Goal: Task Accomplishment & Management: Manage account settings

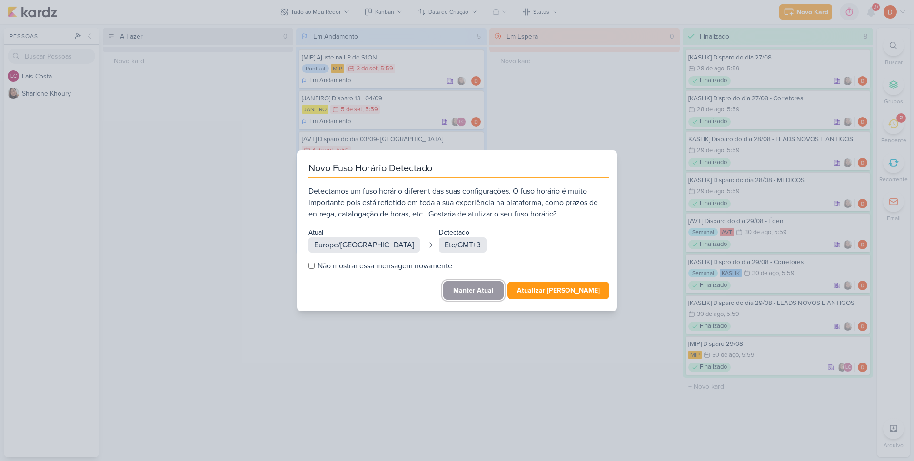
click at [480, 286] on button "Manter Atual" at bounding box center [473, 290] width 60 height 19
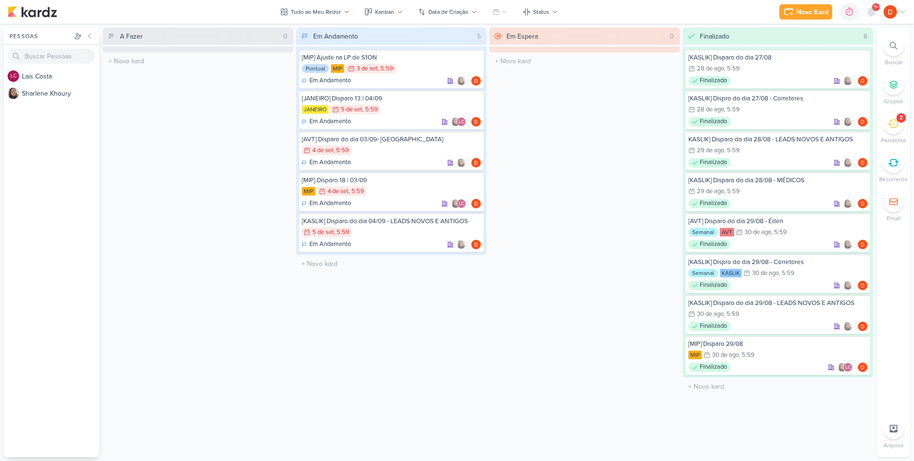
click at [889, 130] on div "2" at bounding box center [893, 123] width 21 height 21
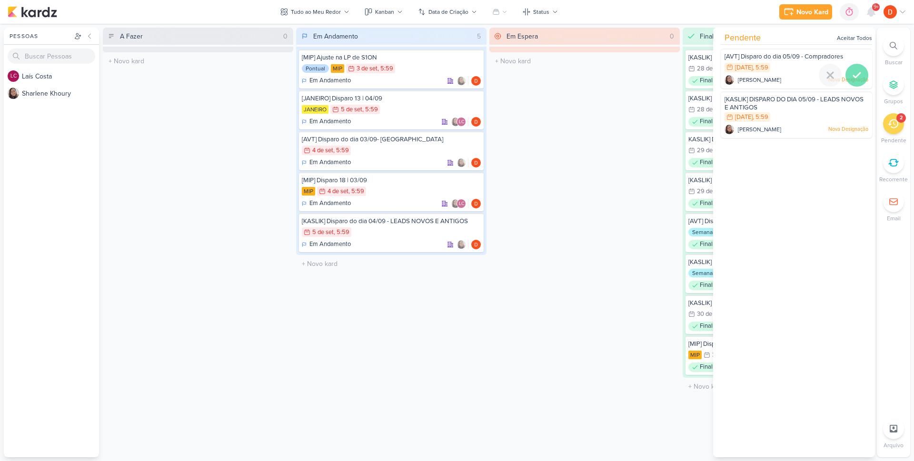
click at [854, 77] on icon at bounding box center [857, 75] width 11 height 11
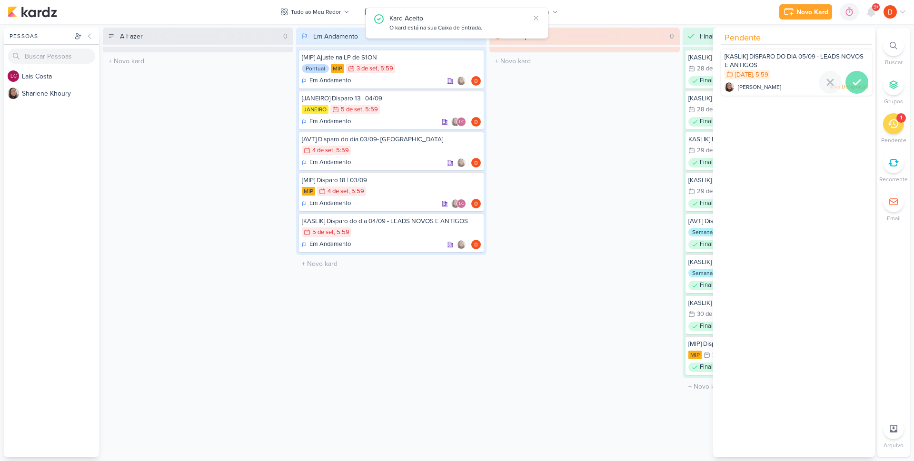
click at [854, 86] on icon at bounding box center [857, 82] width 11 height 11
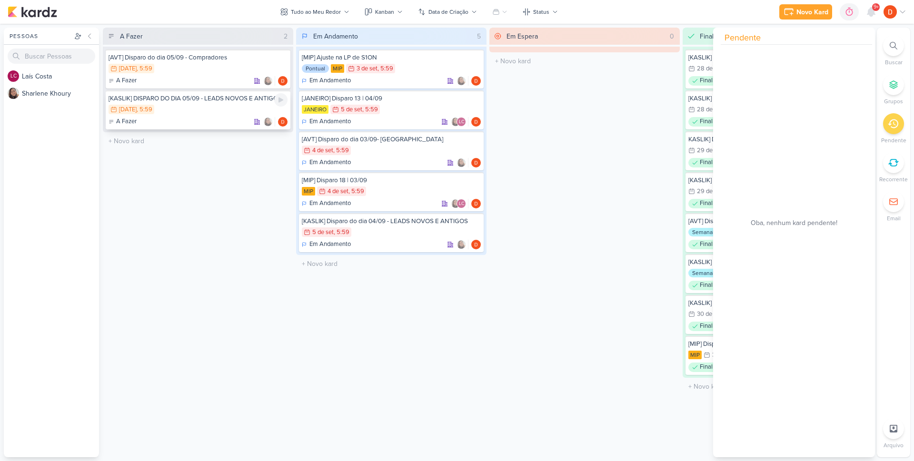
click at [173, 101] on div "[KASLIK] DISPARO DO DIA 05/09 - LEADS NOVOS E ANTIGOS" at bounding box center [198, 98] width 179 height 9
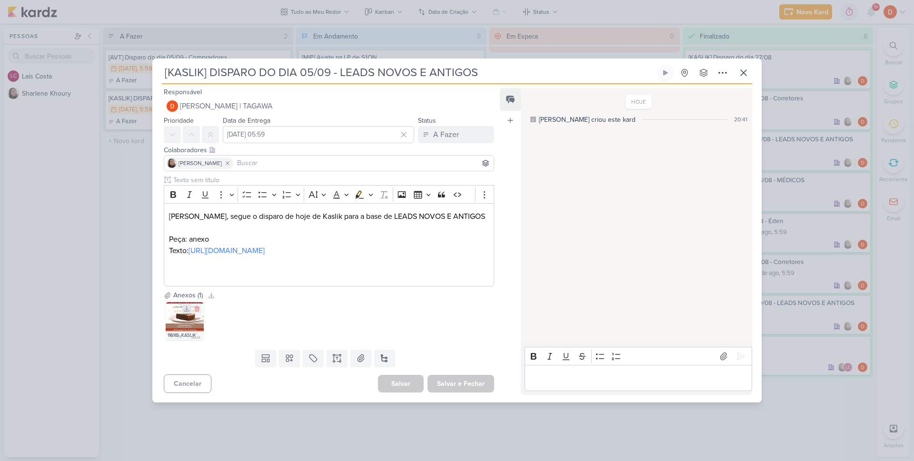
click at [186, 312] on icon at bounding box center [186, 309] width 7 height 7
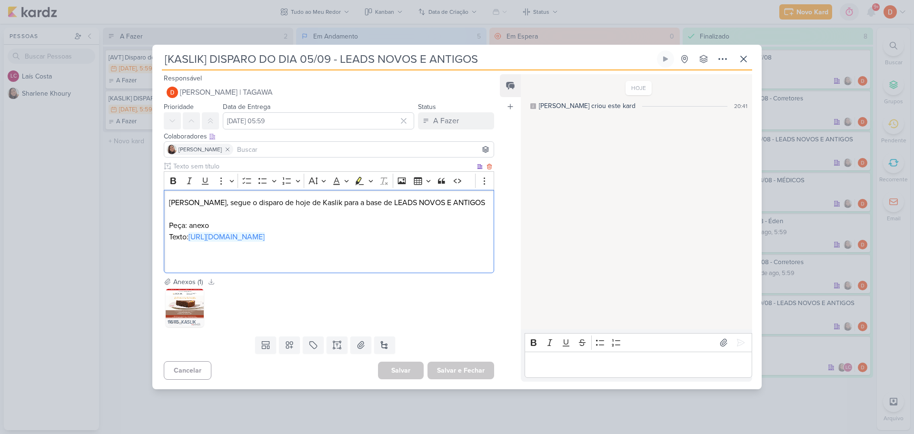
drag, startPoint x: 211, startPoint y: 247, endPoint x: 169, endPoint y: 235, distance: 43.9
click at [169, 235] on p "Texto: [URL][DOMAIN_NAME]" at bounding box center [329, 236] width 320 height 11
copy link "[URL][DOMAIN_NAME]"
click at [115, 163] on div "[KASLIK] DISPARO DO DIA 05/09 - LEADS NOVOS E ANTIGOS" at bounding box center [457, 217] width 914 height 434
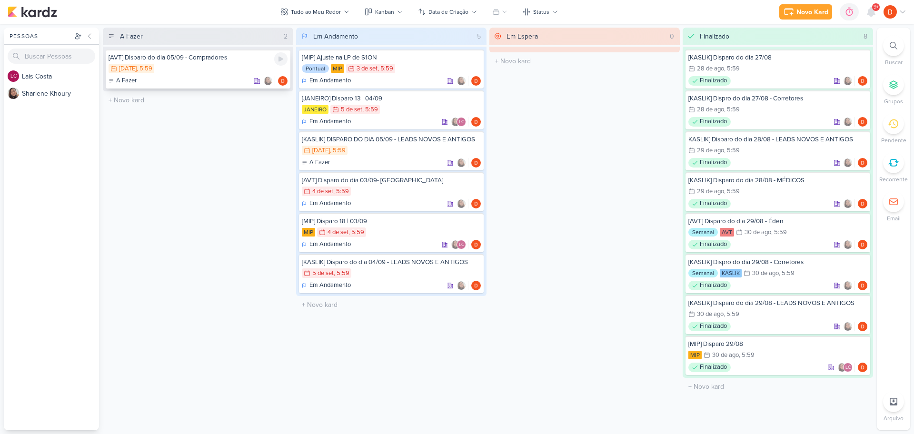
click at [221, 80] on div "A Fazer" at bounding box center [198, 81] width 179 height 10
click at [221, 80] on div at bounding box center [457, 217] width 914 height 434
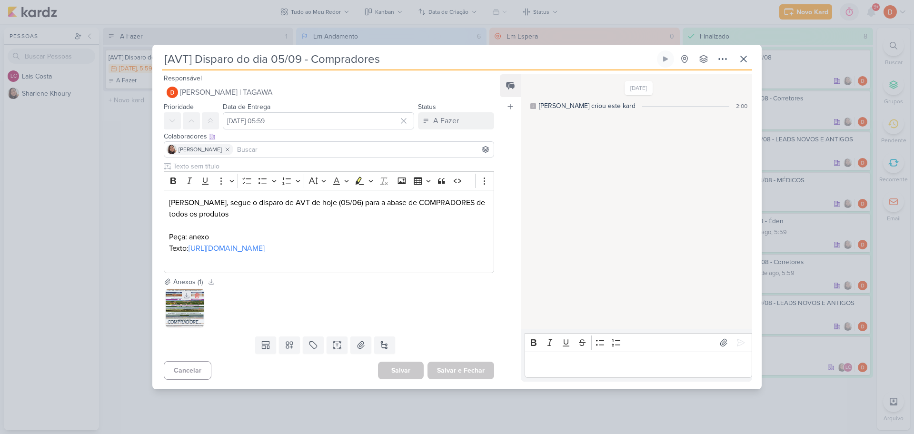
click at [187, 298] on icon at bounding box center [186, 295] width 5 height 5
click at [140, 215] on div "[AVT] Disparo do dia 05/09 - Compradores Criado por [PERSON_NAME]" at bounding box center [457, 217] width 914 height 434
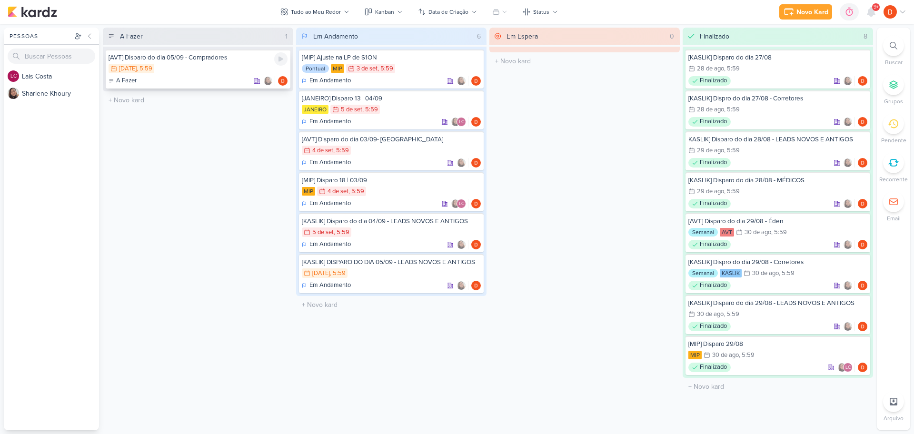
click at [185, 65] on div "6/9 [DATE] 5:59" at bounding box center [198, 69] width 179 height 10
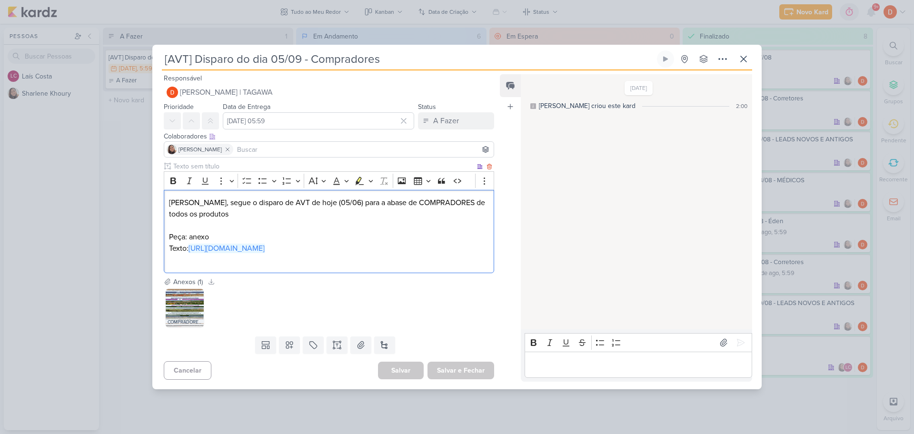
drag, startPoint x: 311, startPoint y: 257, endPoint x: 190, endPoint y: 241, distance: 122.0
click at [190, 243] on p "Texto: [URL][DOMAIN_NAME]" at bounding box center [329, 248] width 320 height 11
copy link "[URL][DOMAIN_NAME]"
drag, startPoint x: 131, startPoint y: 154, endPoint x: 139, endPoint y: 134, distance: 21.7
click at [131, 154] on div "[AVT] Disparo do dia 05/09 - Compradores Criado por [PERSON_NAME]" at bounding box center [457, 217] width 914 height 434
